Goal: Find specific page/section: Find specific page/section

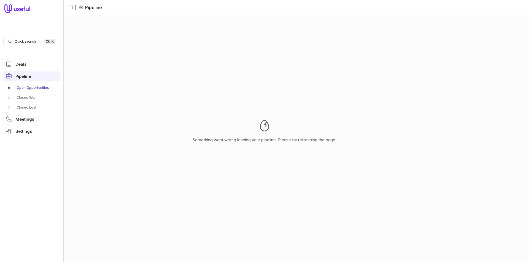
click at [34, 86] on link "Open Opportunities" at bounding box center [31, 87] width 57 height 9
